Goal: Navigation & Orientation: Find specific page/section

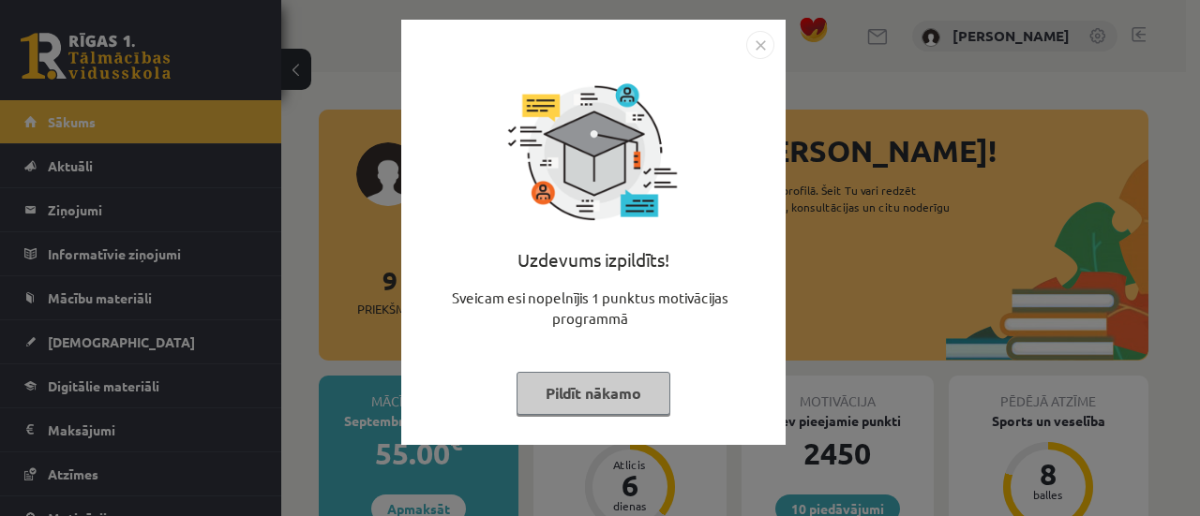
click at [577, 397] on button "Pildīt nākamo" at bounding box center [593, 393] width 154 height 43
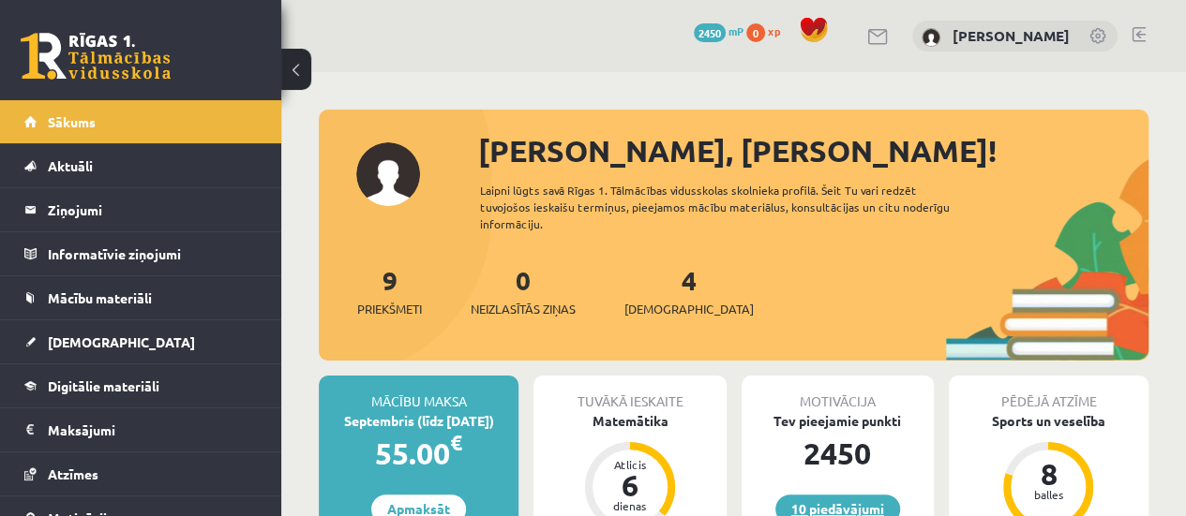
click at [794, 500] on link "10 piedāvājumi" at bounding box center [837, 509] width 125 height 29
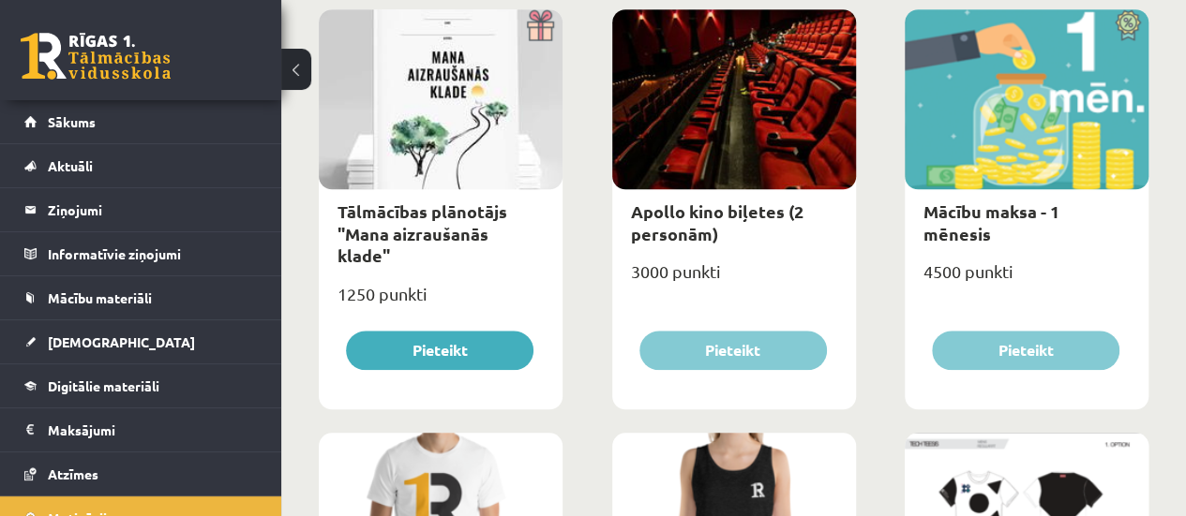
scroll to position [729, 0]
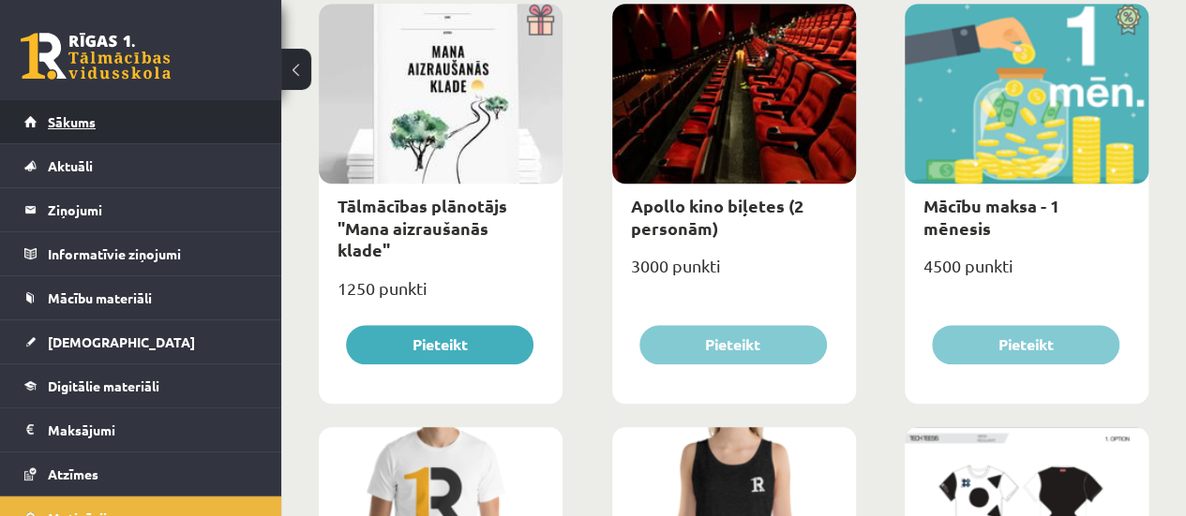
click at [116, 119] on link "Sākums" at bounding box center [140, 121] width 233 height 43
